Goal: Check status: Check status

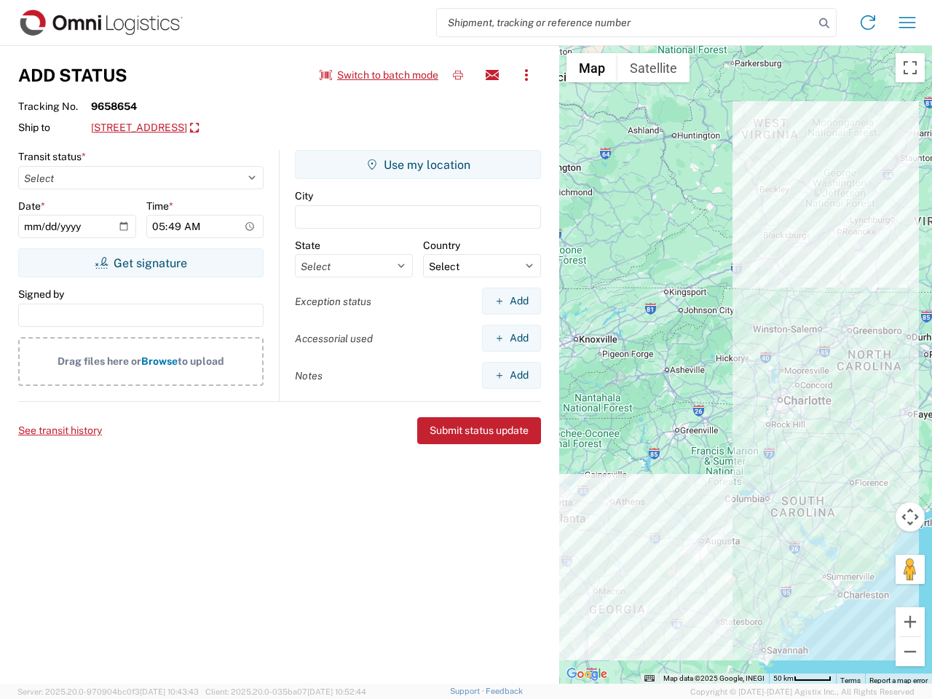
click at [625, 23] on input "search" at bounding box center [625, 23] width 377 height 28
click at [824, 23] on icon at bounding box center [824, 23] width 20 height 20
click at [868, 23] on icon at bounding box center [867, 22] width 23 height 23
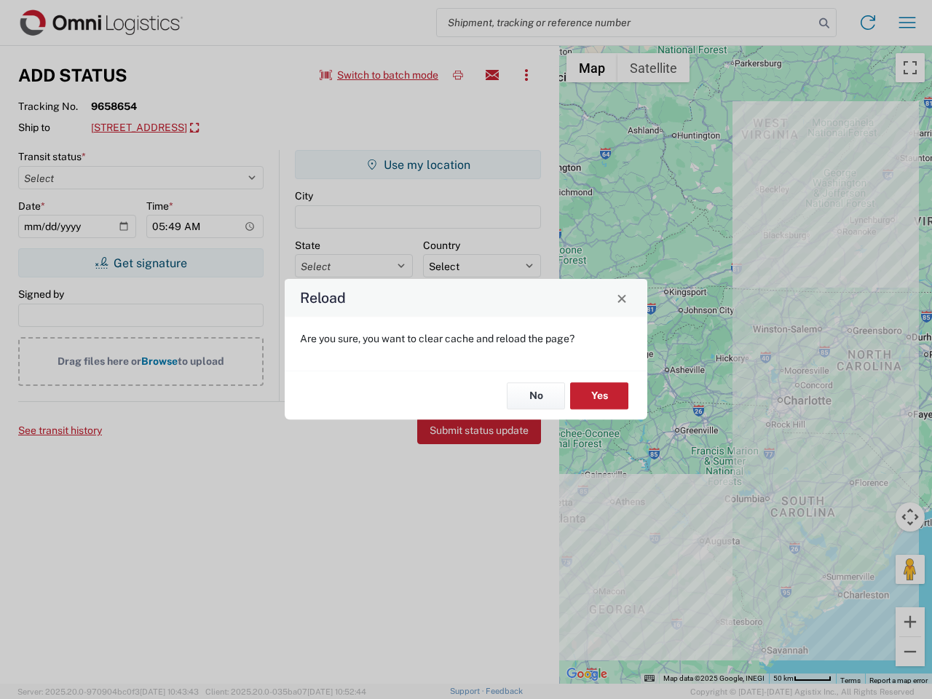
click at [907, 23] on div "Reload Are you sure, you want to clear cache and reload the page? No Yes" at bounding box center [466, 349] width 932 height 699
click at [379, 75] on div "Reload Are you sure, you want to clear cache and reload the page? No Yes" at bounding box center [466, 349] width 932 height 699
click at [458, 75] on div "Reload Are you sure, you want to clear cache and reload the page? No Yes" at bounding box center [466, 349] width 932 height 699
click at [492, 75] on div "Reload Are you sure, you want to clear cache and reload the page? No Yes" at bounding box center [466, 349] width 932 height 699
click at [526, 75] on div "Reload Are you sure, you want to clear cache and reload the page? No Yes" at bounding box center [466, 349] width 932 height 699
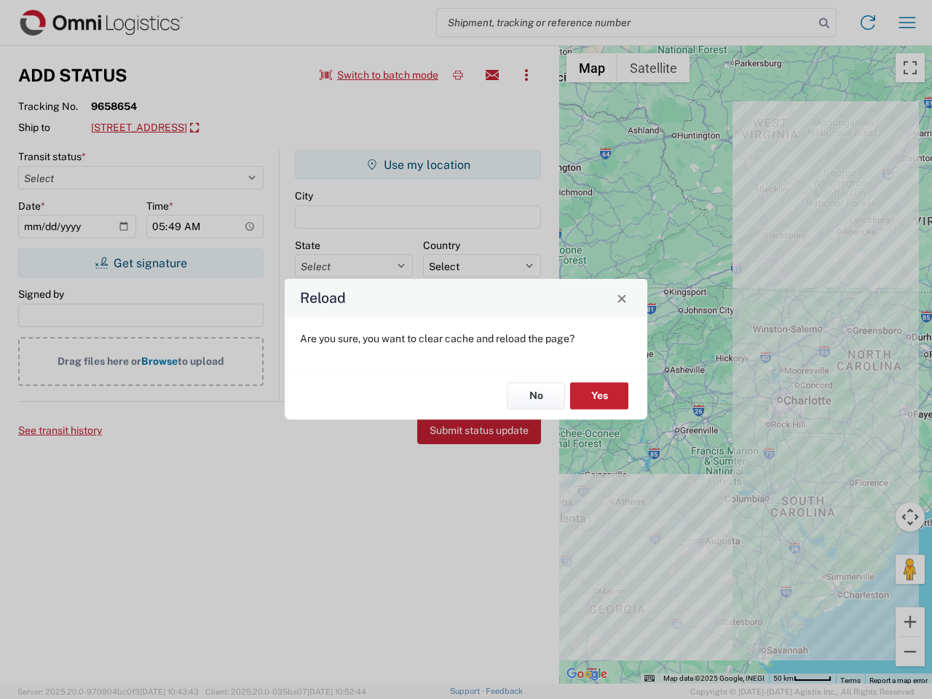
click at [199, 128] on div "Reload Are you sure, you want to clear cache and reload the page? No Yes" at bounding box center [466, 349] width 932 height 699
click at [140, 263] on div "Reload Are you sure, you want to clear cache and reload the page? No Yes" at bounding box center [466, 349] width 932 height 699
